Goal: Task Accomplishment & Management: Manage account settings

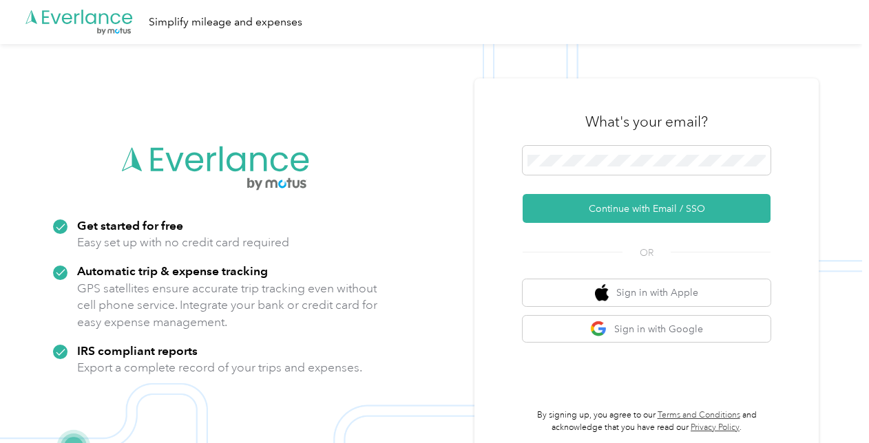
scroll to position [44, 0]
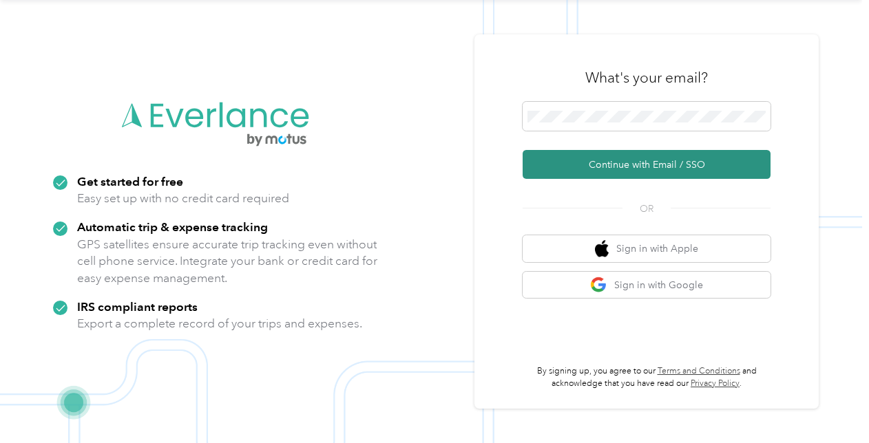
click at [629, 162] on button "Continue with Email / SSO" at bounding box center [647, 164] width 248 height 29
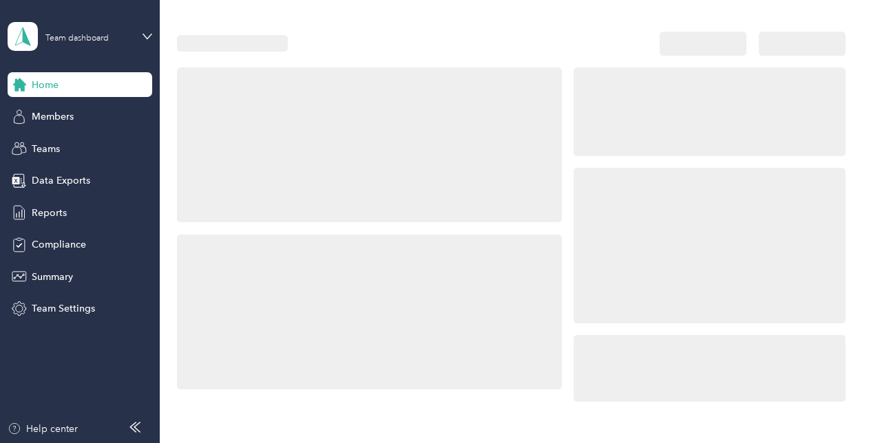
click at [615, 165] on div at bounding box center [708, 234] width 271 height 335
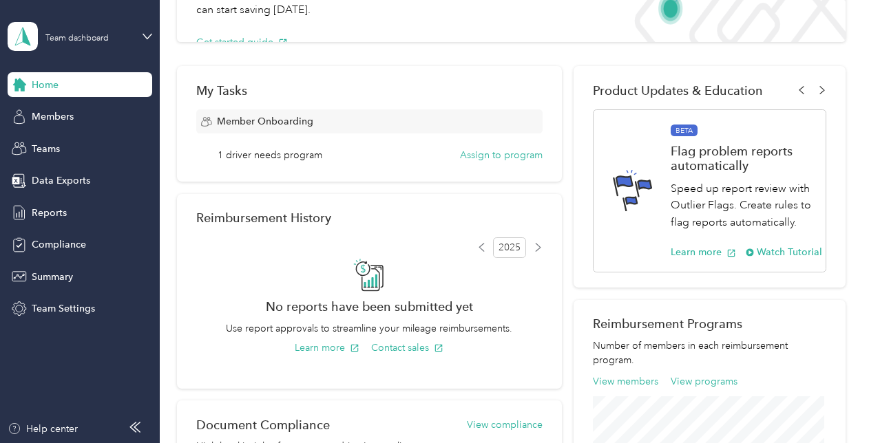
scroll to position [161, 0]
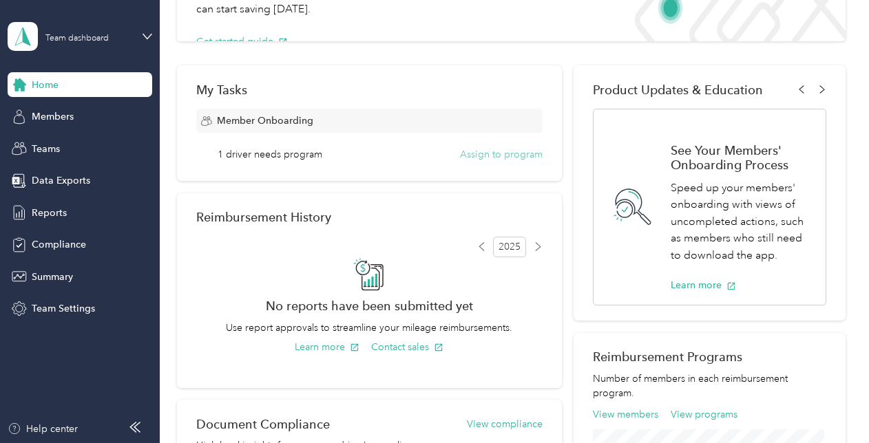
click at [497, 156] on button "Assign to program" at bounding box center [501, 154] width 83 height 14
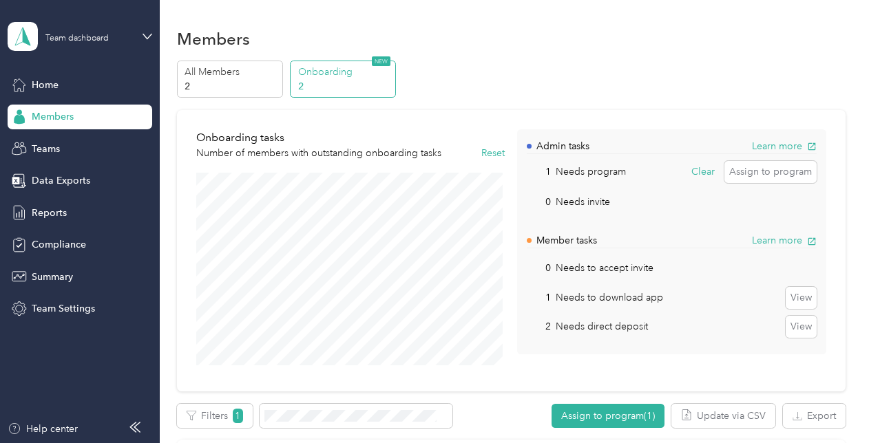
click at [575, 39] on div "Members" at bounding box center [511, 38] width 668 height 29
click at [540, 70] on div "All Members 2 Onboarding 2 NEW" at bounding box center [511, 80] width 668 height 38
click at [56, 151] on span "Teams" at bounding box center [46, 149] width 28 height 14
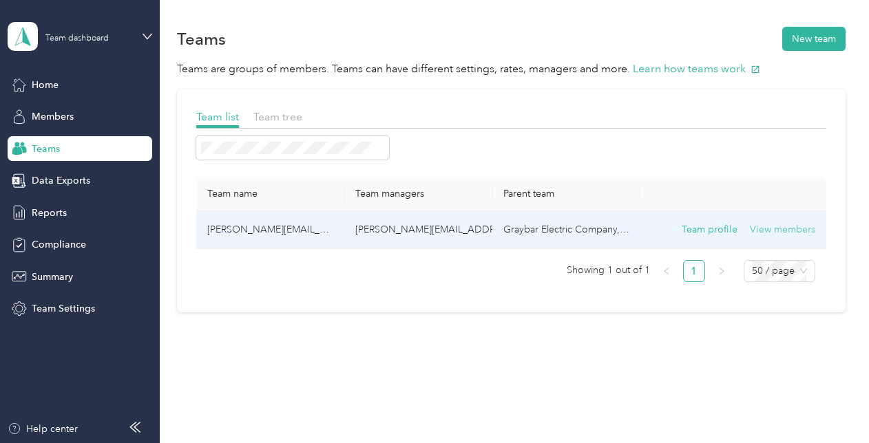
click at [772, 228] on button "View members" at bounding box center [782, 229] width 65 height 15
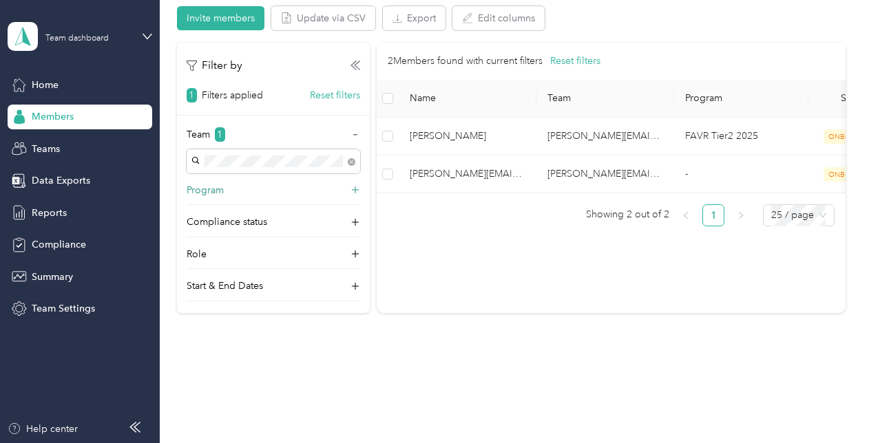
click at [357, 187] on icon at bounding box center [355, 191] width 14 height 14
click at [353, 241] on icon at bounding box center [355, 246] width 14 height 14
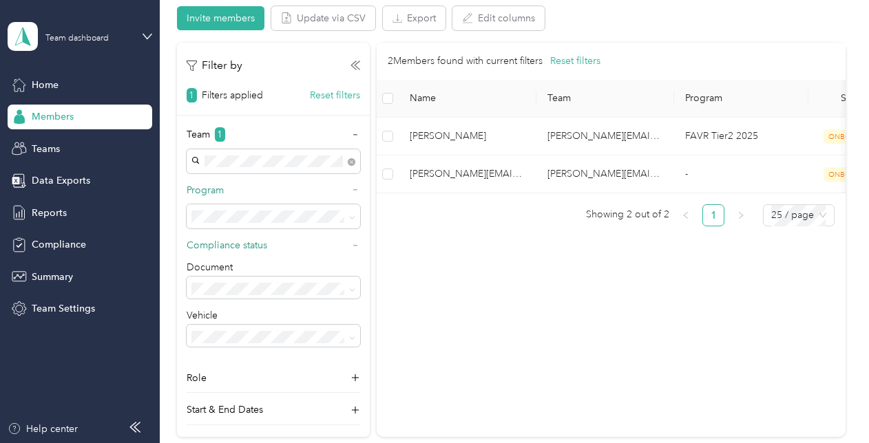
click at [353, 241] on icon at bounding box center [355, 246] width 10 height 10
click at [355, 280] on icon at bounding box center [355, 278] width 14 height 14
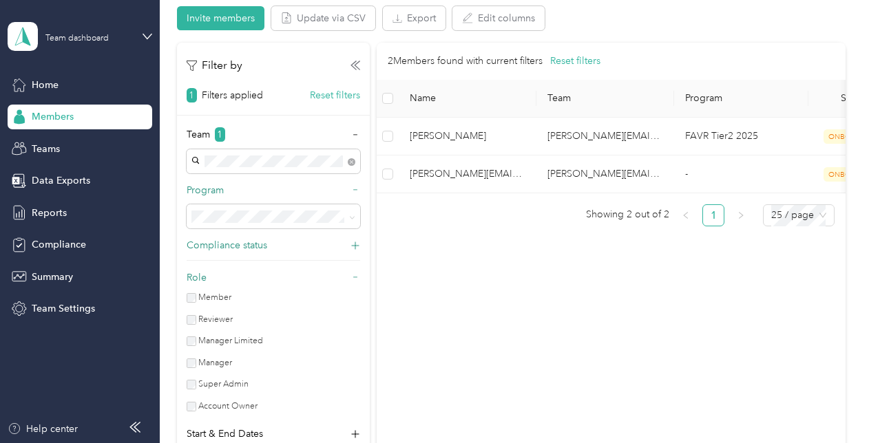
click at [355, 280] on icon at bounding box center [355, 278] width 10 height 10
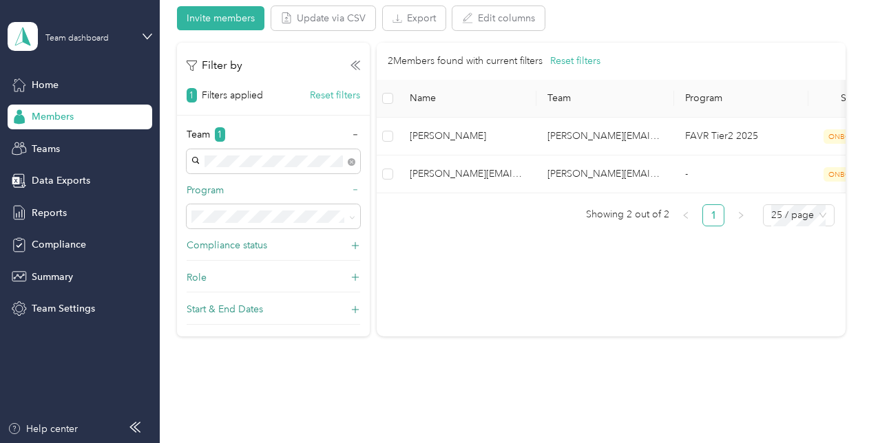
click at [359, 309] on icon at bounding box center [355, 310] width 14 height 14
click at [45, 209] on span "Reports" at bounding box center [49, 213] width 35 height 14
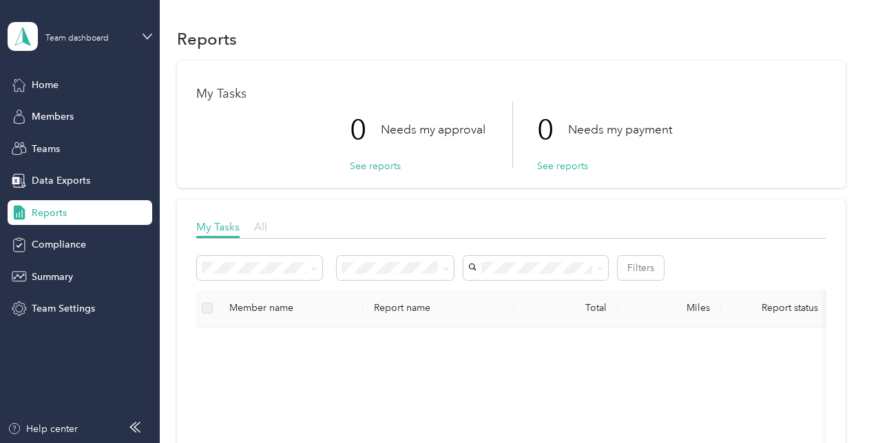
click at [261, 230] on span "All" at bounding box center [260, 226] width 13 height 13
click at [226, 222] on span "My Tasks" at bounding box center [217, 226] width 43 height 13
click at [56, 266] on div "Summary" at bounding box center [80, 276] width 145 height 25
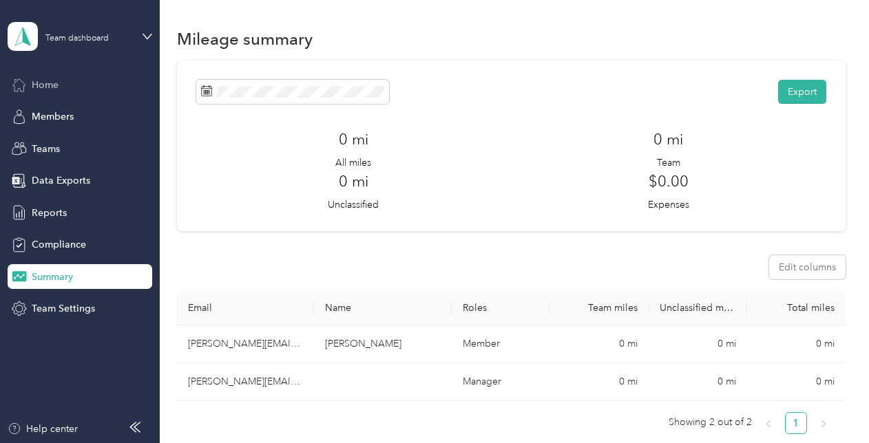
click at [44, 87] on span "Home" at bounding box center [45, 85] width 27 height 14
